Goal: Task Accomplishment & Management: Manage account settings

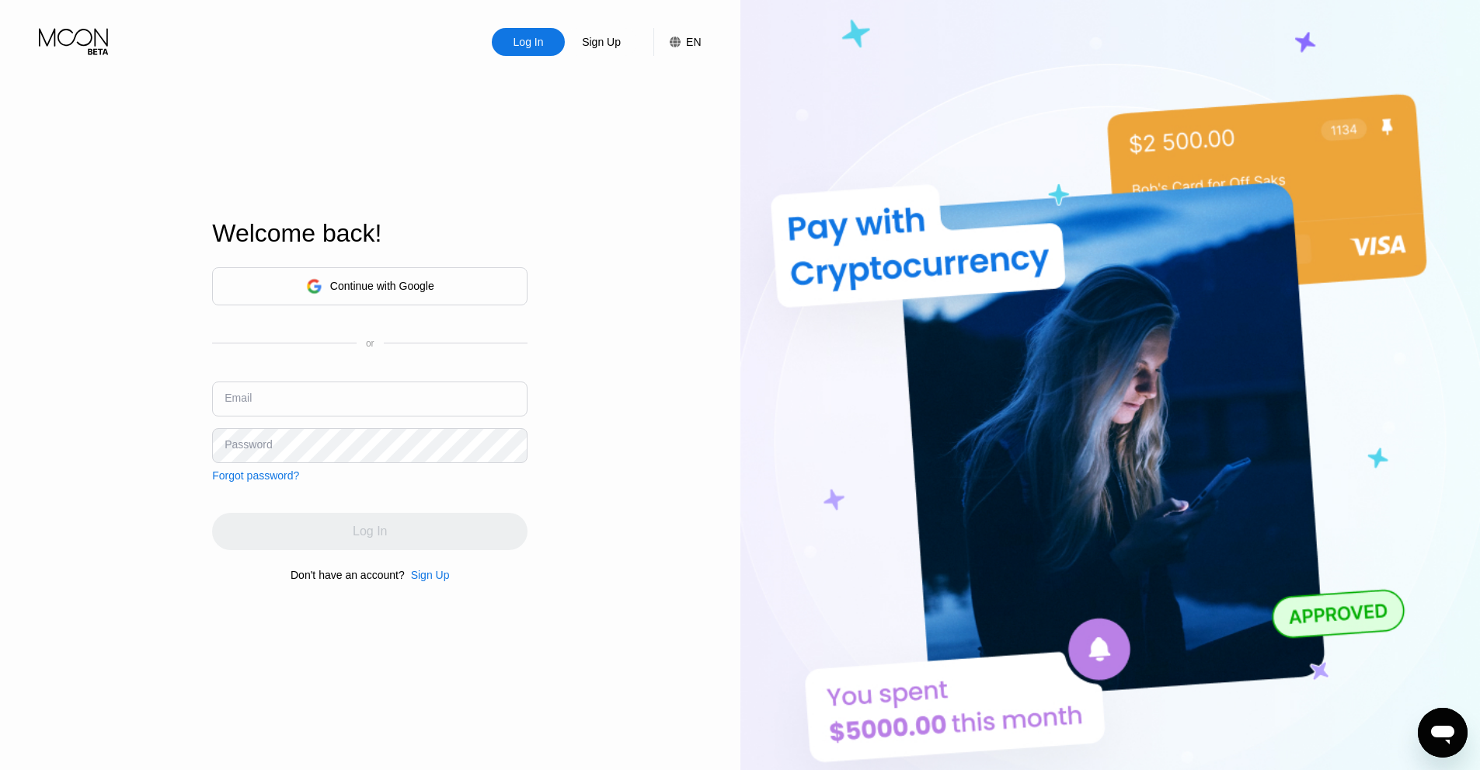
click at [453, 301] on div "Continue with Google" at bounding box center [369, 286] width 315 height 38
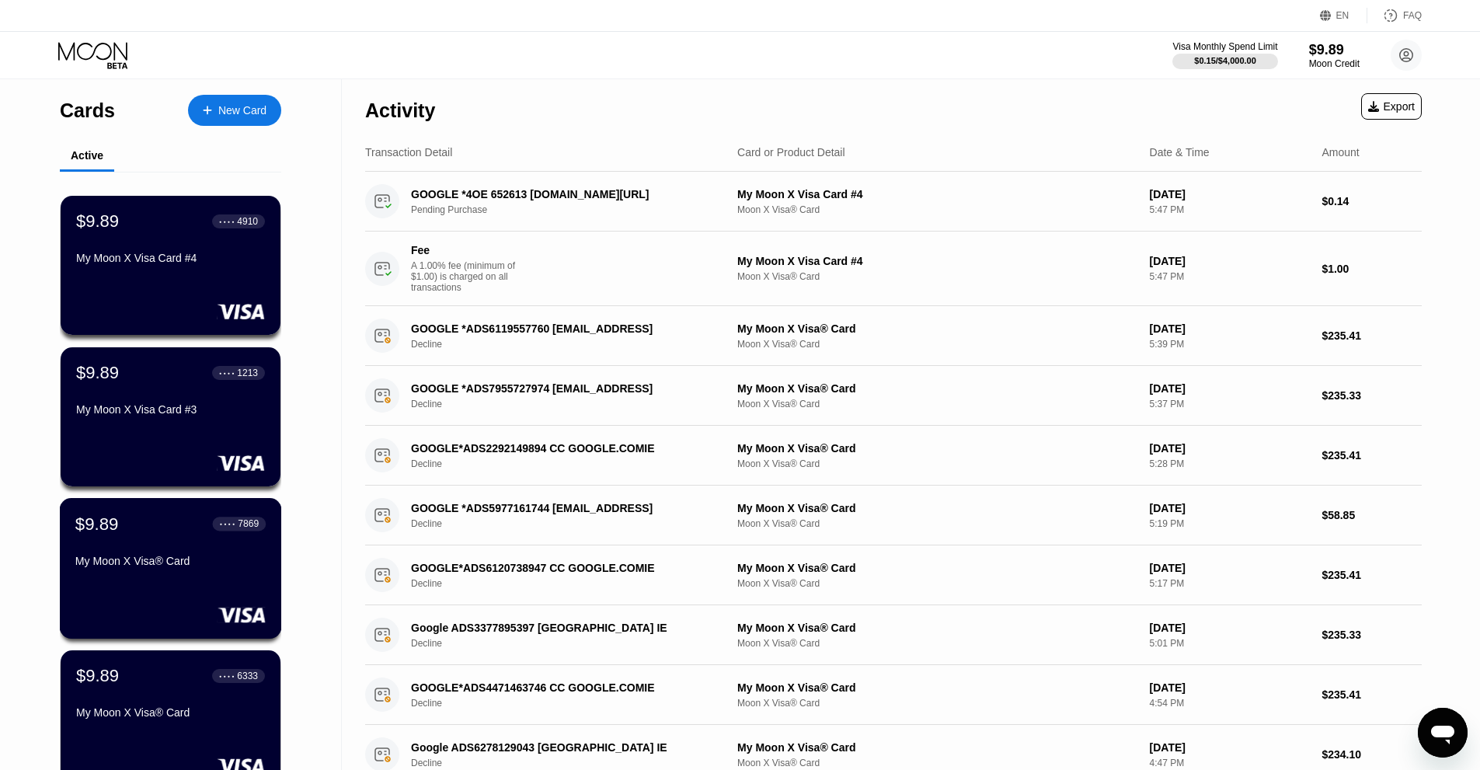
click at [219, 589] on div "$9.89 ● ● ● ● 7869 My Moon X Visa® Card" at bounding box center [171, 568] width 222 height 141
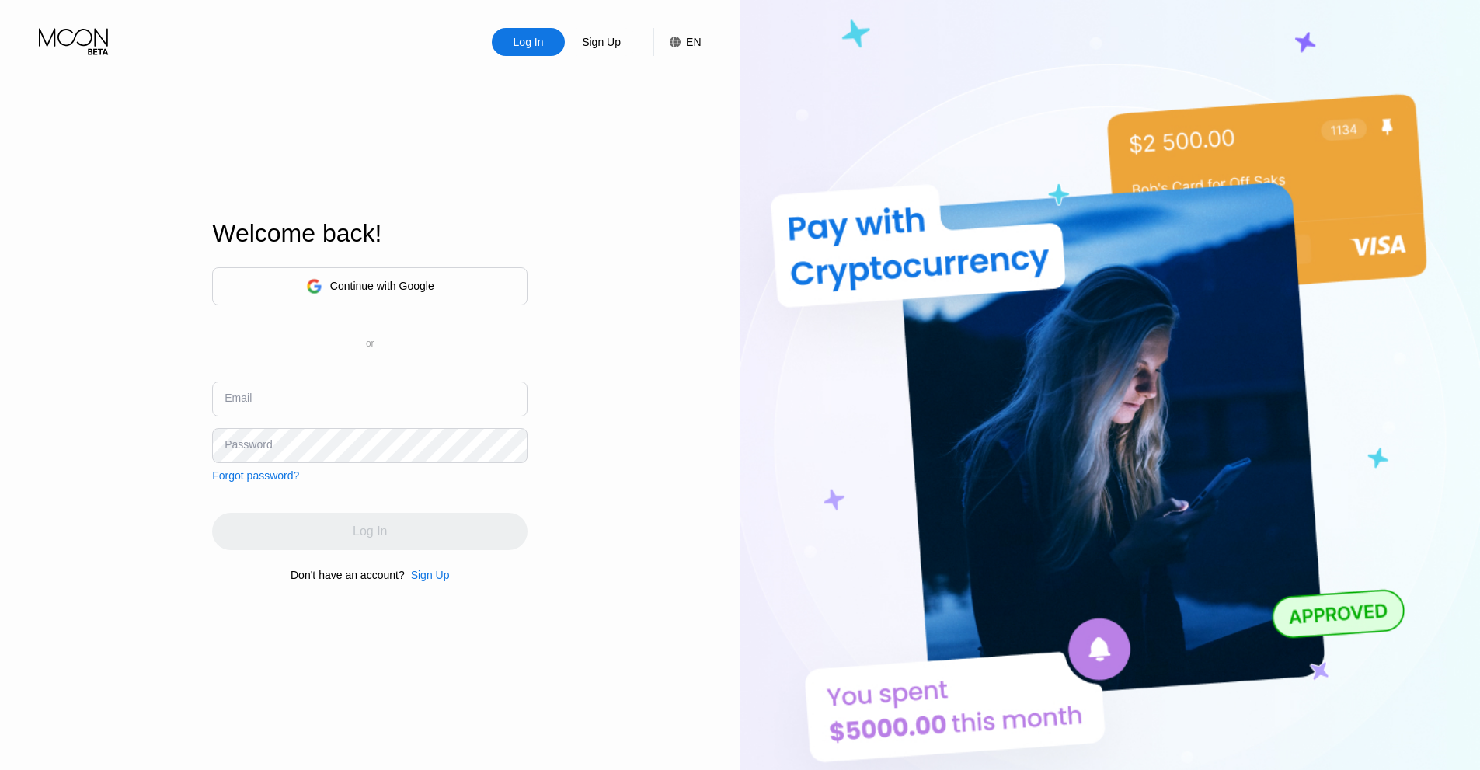
click at [399, 274] on div "Continue with Google" at bounding box center [370, 286] width 128 height 24
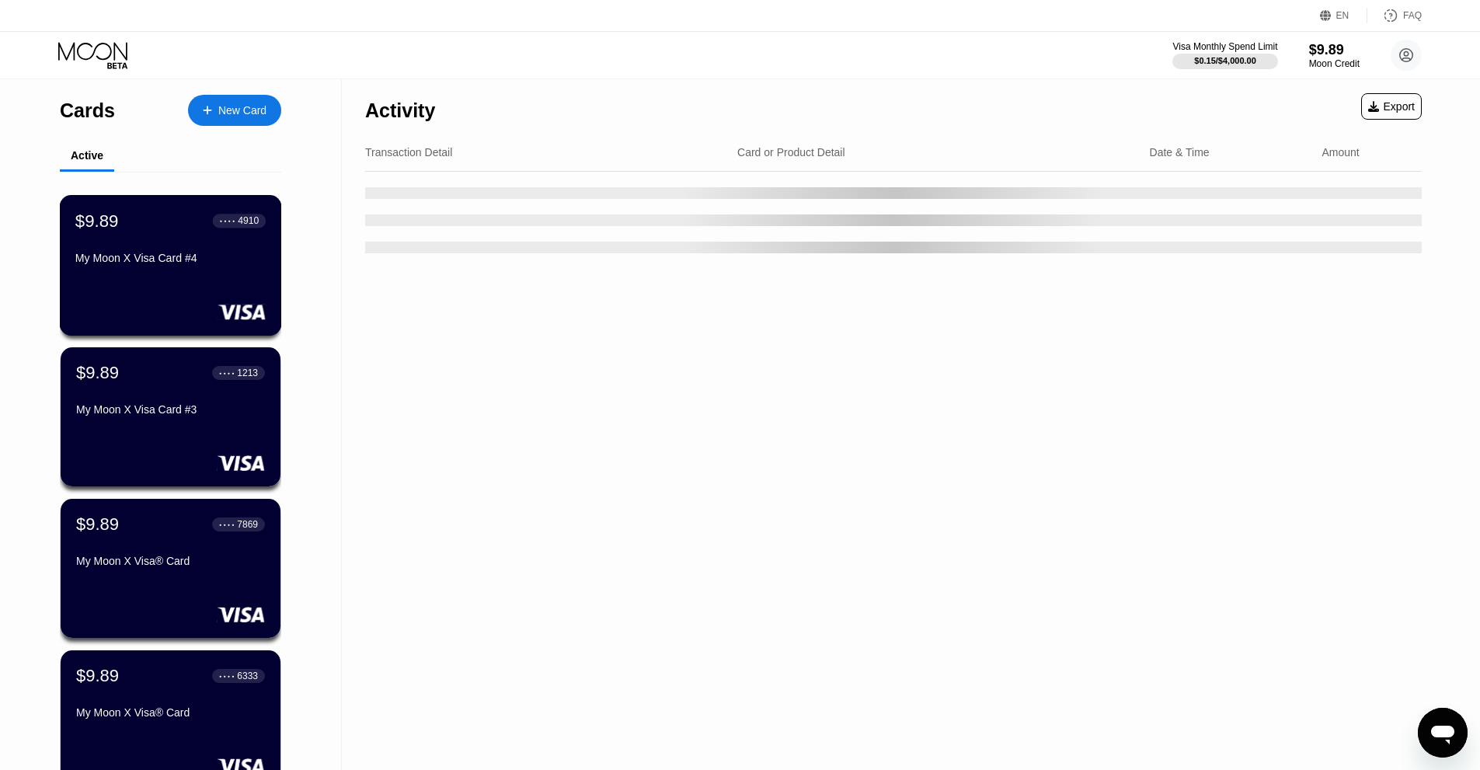
click at [200, 222] on div "$9.89 ● ● ● ● 4910" at bounding box center [170, 220] width 190 height 20
